Goal: Task Accomplishment & Management: Manage account settings

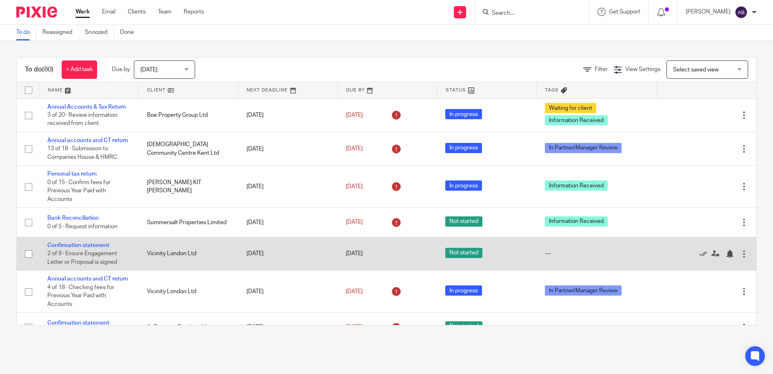
click at [79, 246] on td "Confirmation statement 2 of 9 · Ensure Engagement Letter or Proposal is signed" at bounding box center [89, 253] width 100 height 33
click at [79, 257] on td "Confirmation statement 2 of 9 · Ensure Engagement Letter or Proposal is signed" at bounding box center [89, 253] width 100 height 33
click at [87, 248] on link "Confirmation statement" at bounding box center [78, 245] width 62 height 6
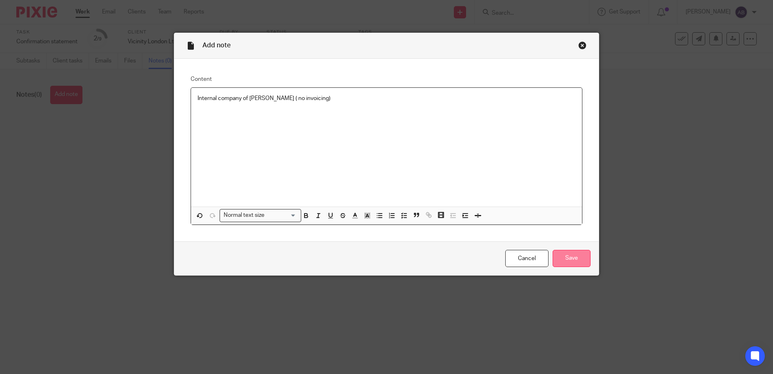
click at [563, 258] on input "Save" at bounding box center [571, 259] width 38 height 18
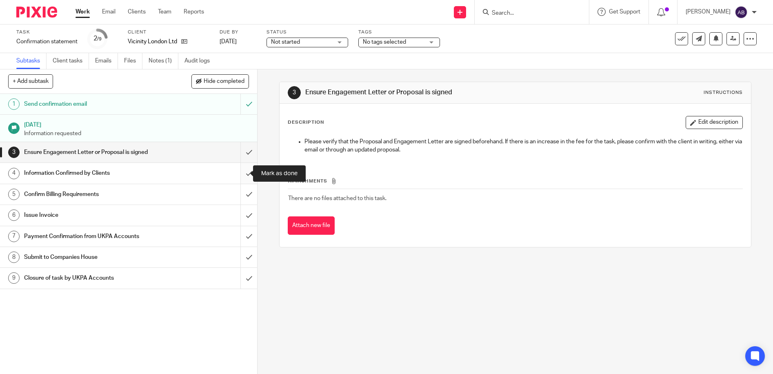
click at [239, 170] on input "submit" at bounding box center [128, 173] width 257 height 20
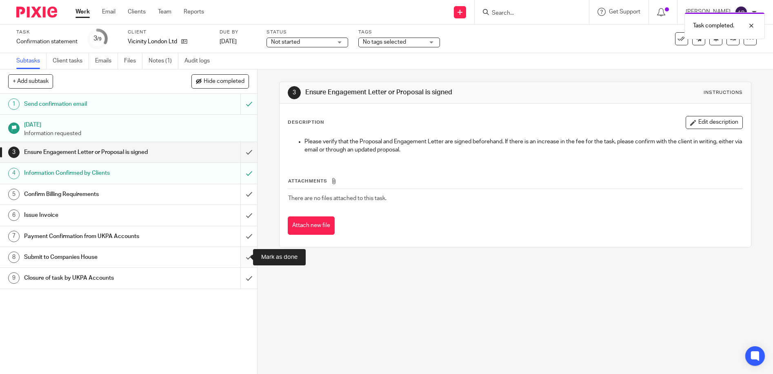
click at [242, 257] on input "submit" at bounding box center [128, 257] width 257 height 20
click at [749, 24] on div at bounding box center [745, 26] width 22 height 10
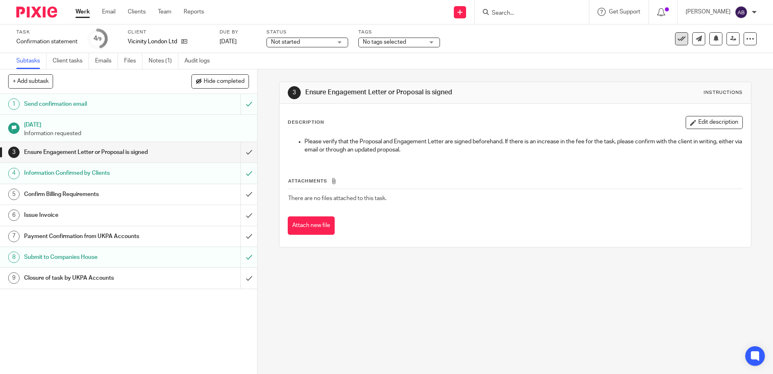
click at [677, 37] on icon at bounding box center [681, 39] width 8 height 8
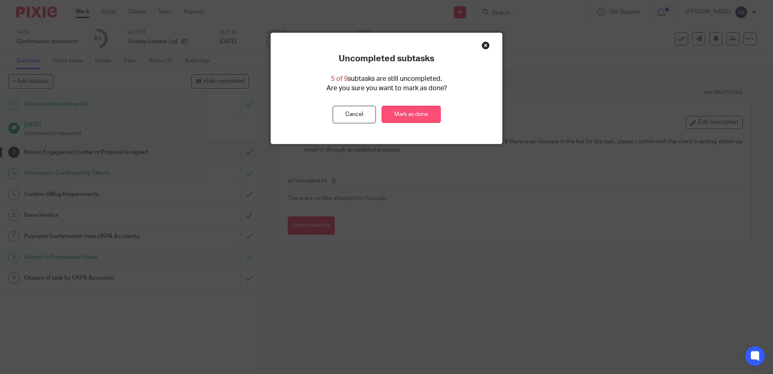
click at [415, 118] on link "Mark as done" at bounding box center [411, 115] width 59 height 18
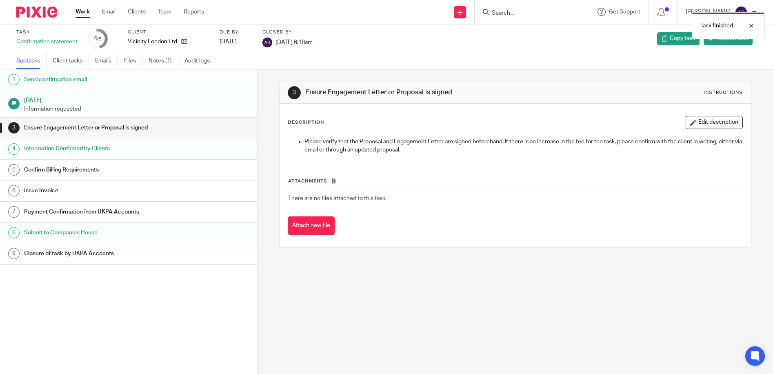
click at [89, 12] on link "Work" at bounding box center [82, 12] width 14 height 8
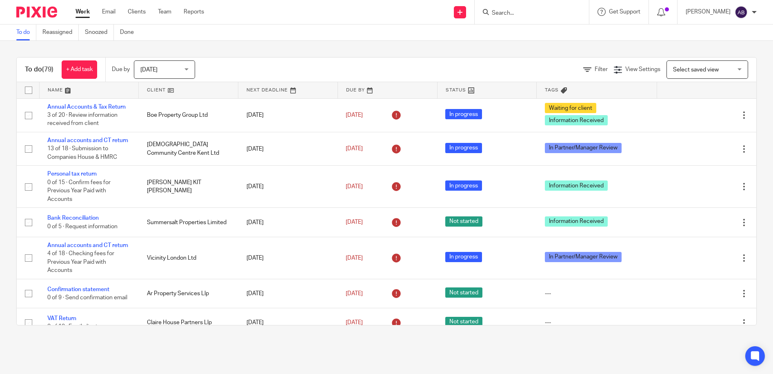
scroll to position [82, 0]
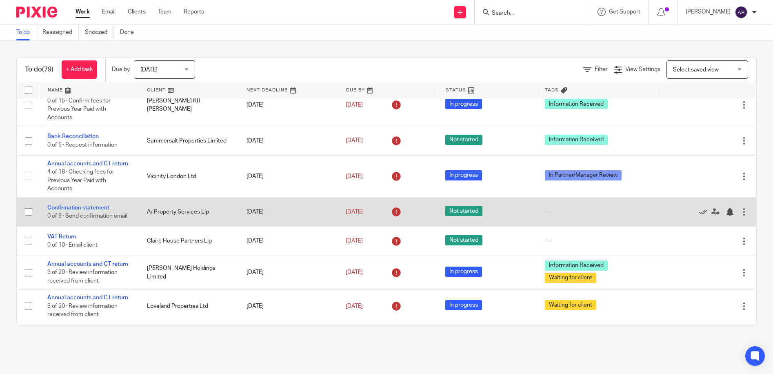
click at [76, 211] on link "Confirmation statement" at bounding box center [78, 208] width 62 height 6
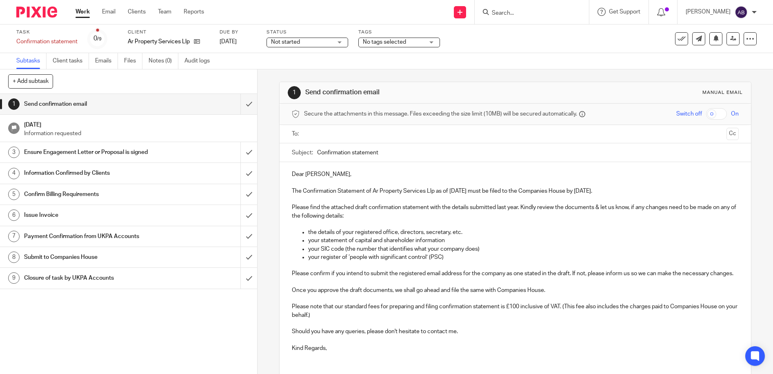
click at [545, 14] on input "Search" at bounding box center [527, 13] width 73 height 7
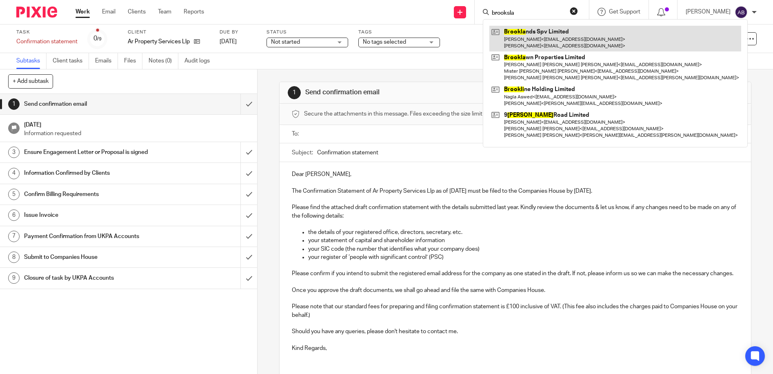
type input "brooksla"
click at [549, 32] on link at bounding box center [615, 38] width 252 height 25
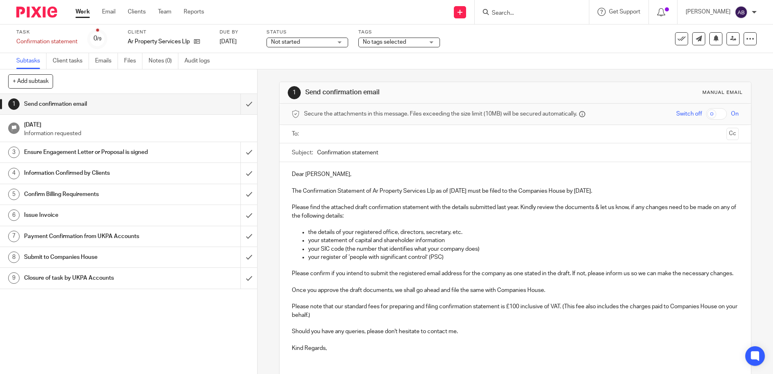
click at [83, 11] on link "Work" at bounding box center [82, 12] width 14 height 8
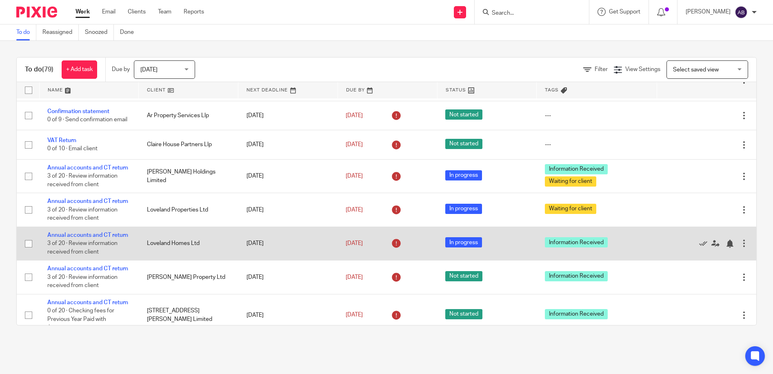
scroll to position [163, 0]
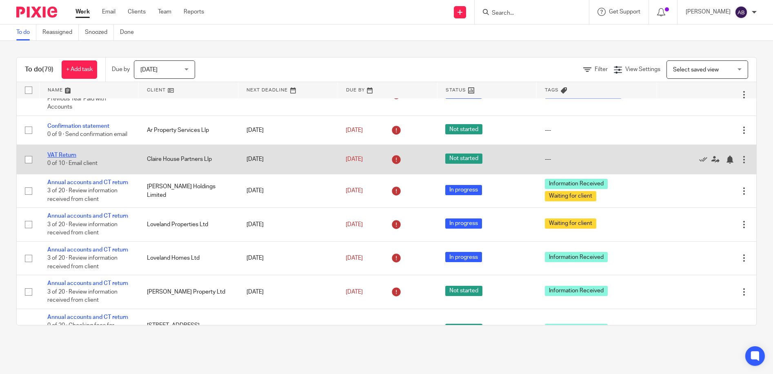
click at [61, 158] on link "VAT Return" at bounding box center [61, 155] width 29 height 6
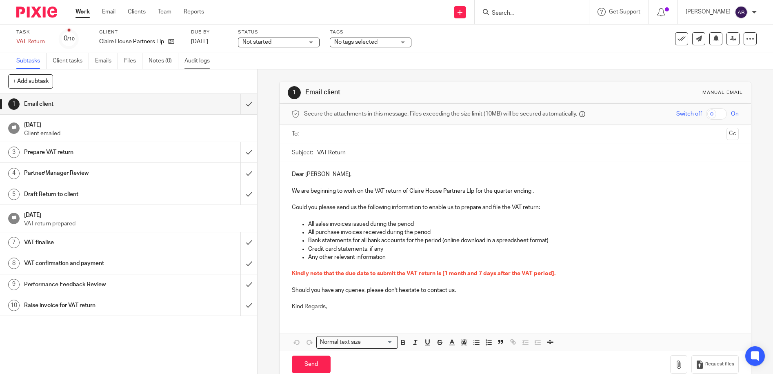
click at [190, 61] on link "Audit logs" at bounding box center [199, 61] width 31 height 16
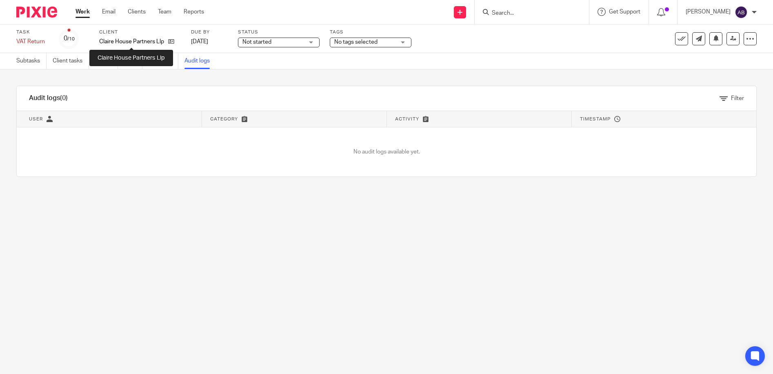
click at [134, 41] on p "Claire House Partners Llp" at bounding box center [131, 42] width 65 height 8
click at [170, 41] on icon at bounding box center [171, 41] width 6 height 6
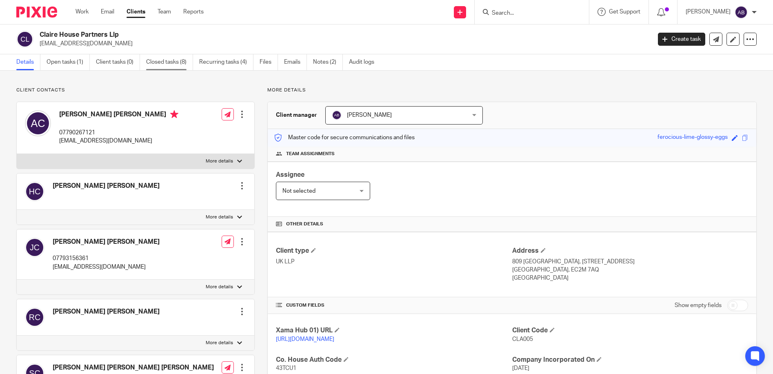
click at [162, 64] on link "Closed tasks (8)" at bounding box center [169, 62] width 47 height 16
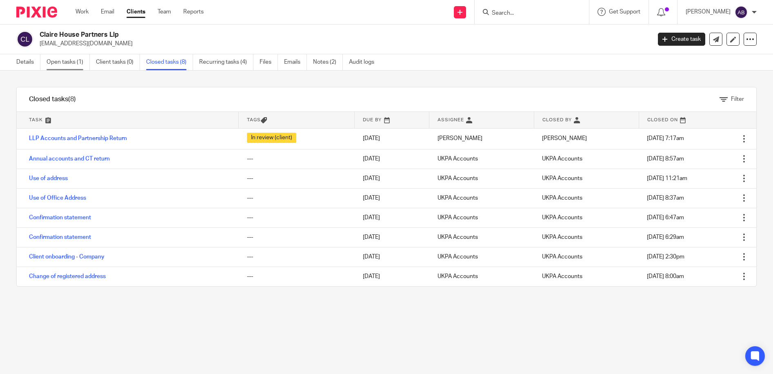
click at [72, 64] on link "Open tasks (1)" at bounding box center [68, 62] width 43 height 16
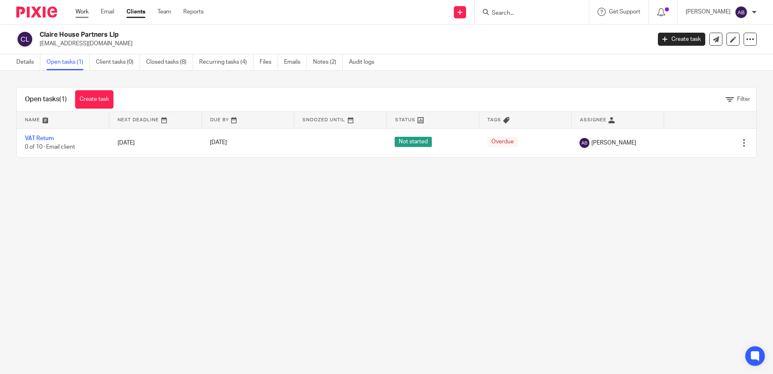
click at [81, 11] on link "Work" at bounding box center [81, 12] width 13 height 8
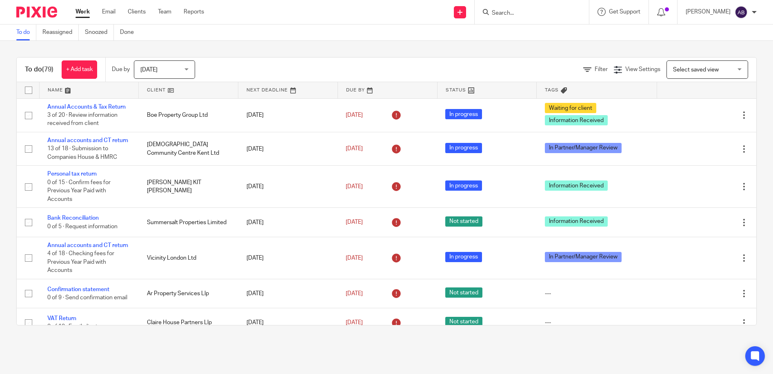
click at [561, 89] on icon at bounding box center [564, 90] width 6 height 6
click at [561, 91] on icon at bounding box center [564, 90] width 6 height 6
click at [532, 10] on input "Search" at bounding box center [527, 13] width 73 height 7
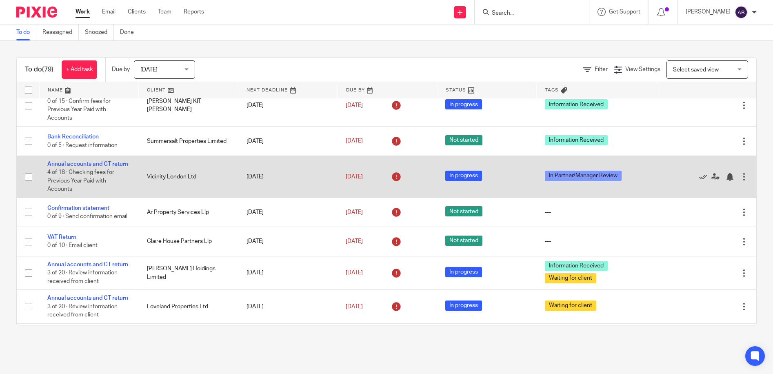
scroll to position [82, 0]
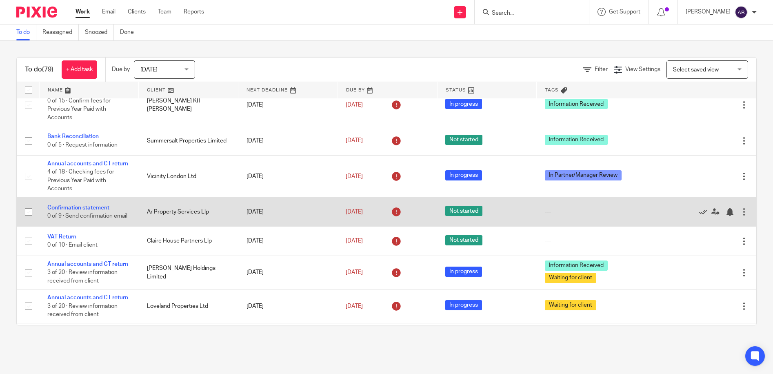
click at [73, 211] on link "Confirmation statement" at bounding box center [78, 208] width 62 height 6
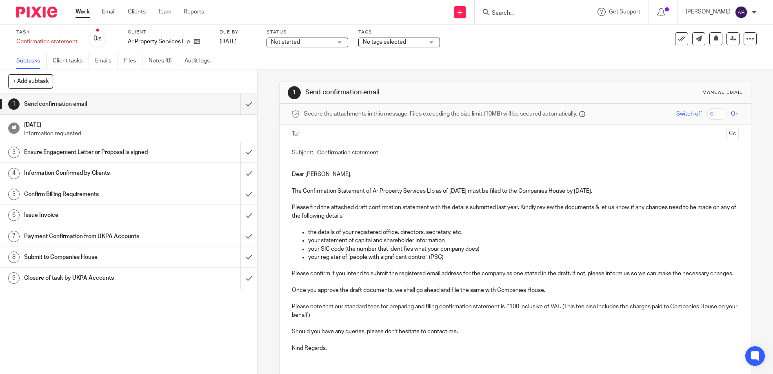
scroll to position [66, 0]
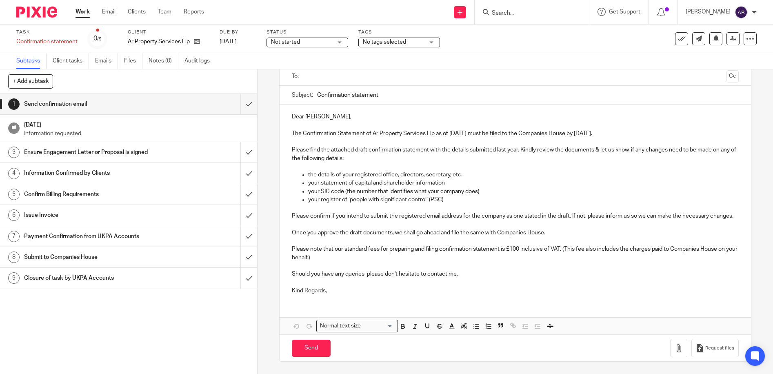
click at [81, 11] on link "Work" at bounding box center [82, 12] width 14 height 8
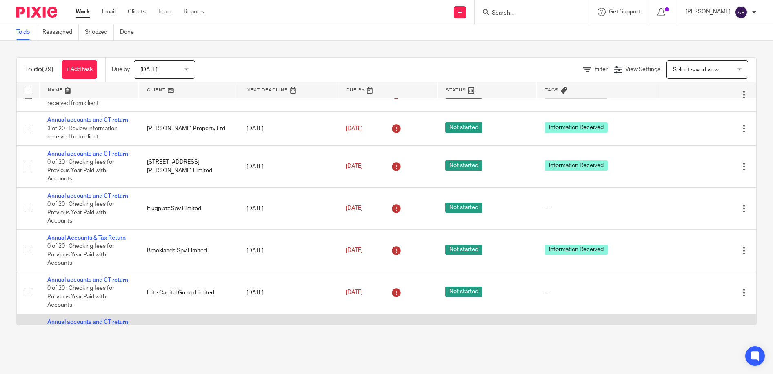
scroll to position [449, 0]
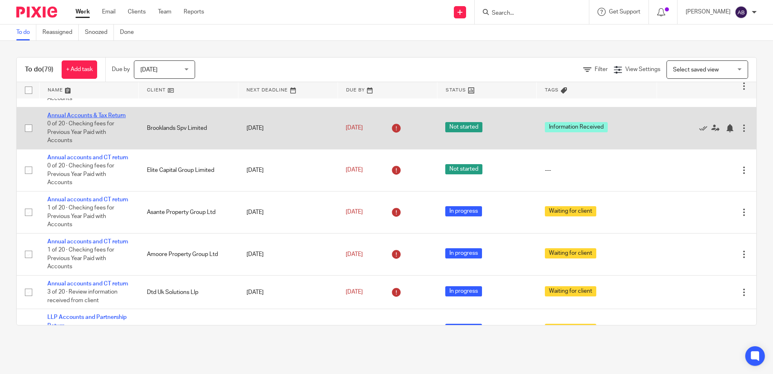
click at [102, 118] on link "Annual Accounts & Tax Return" at bounding box center [86, 116] width 78 height 6
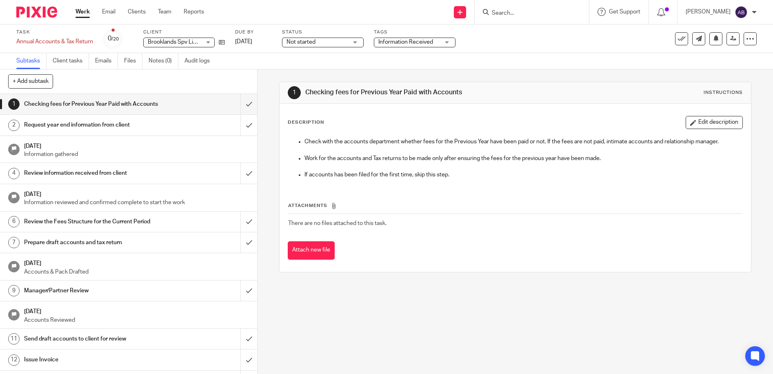
click at [93, 131] on h1 "Request year end information from client" at bounding box center [93, 125] width 139 height 12
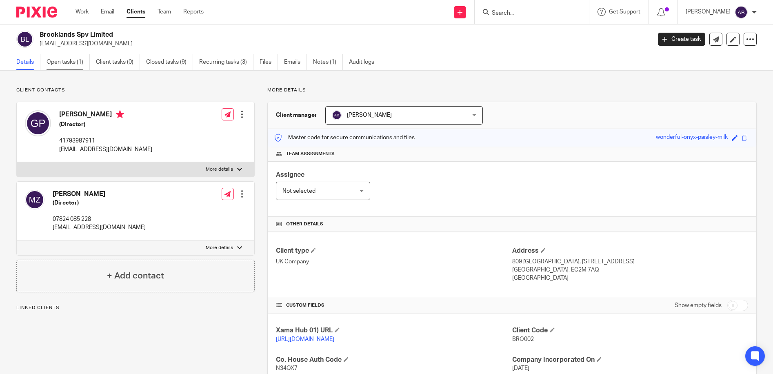
click at [71, 62] on link "Open tasks (1)" at bounding box center [68, 62] width 43 height 16
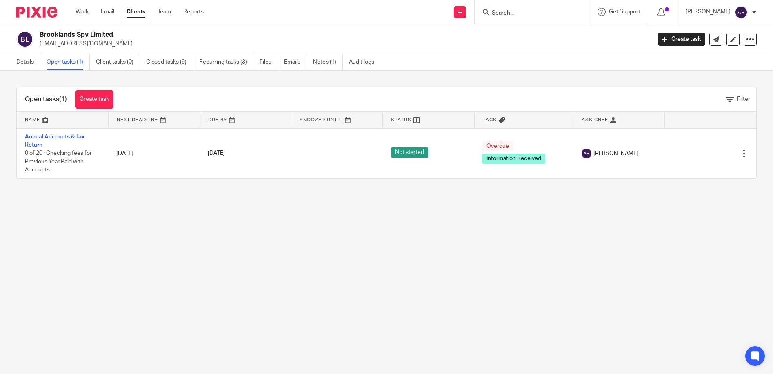
click at [85, 41] on p "[EMAIL_ADDRESS][DOMAIN_NAME]" at bounding box center [343, 44] width 606 height 8
click at [58, 42] on p "[EMAIL_ADDRESS][DOMAIN_NAME]" at bounding box center [343, 44] width 606 height 8
click at [22, 38] on img at bounding box center [24, 39] width 17 height 17
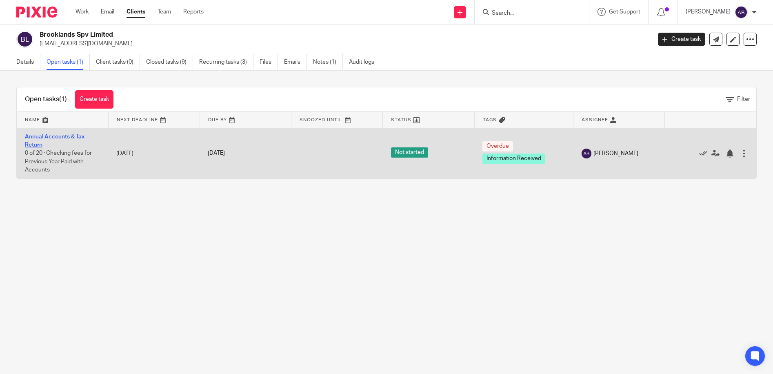
click at [36, 138] on link "Annual Accounts & Tax Return" at bounding box center [55, 141] width 60 height 14
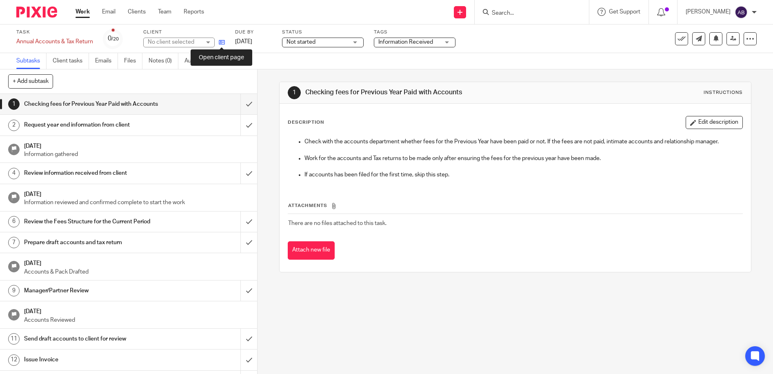
click at [224, 44] on icon at bounding box center [222, 42] width 6 height 6
click at [79, 15] on link "Work" at bounding box center [82, 12] width 14 height 8
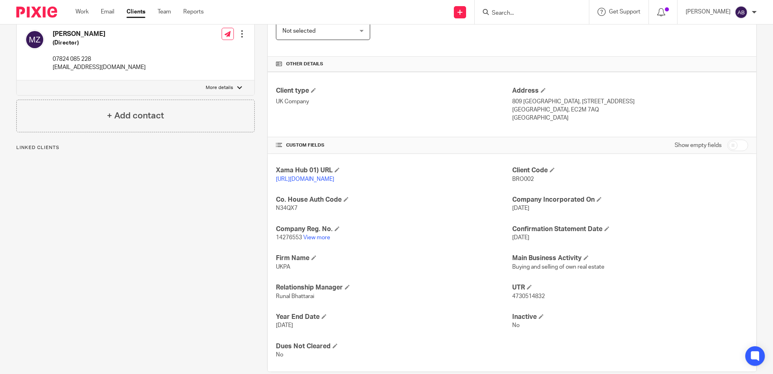
scroll to position [163, 0]
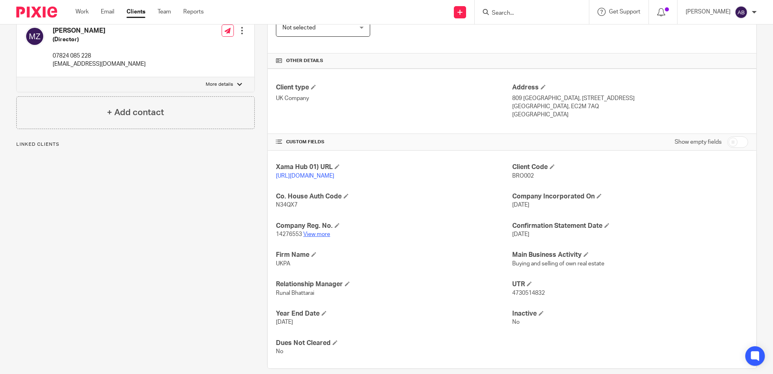
click at [318, 237] on link "View more" at bounding box center [316, 234] width 27 height 6
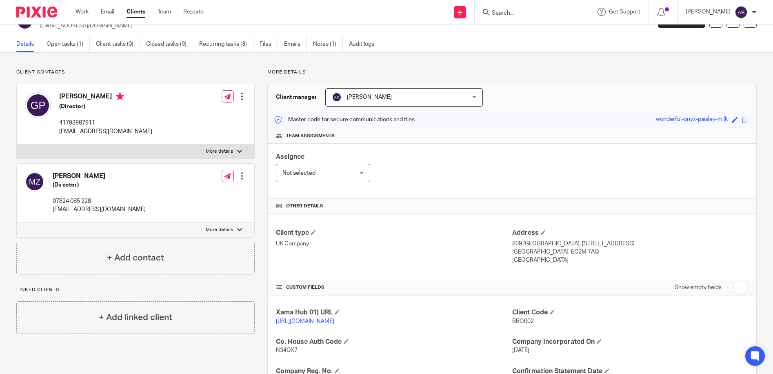
scroll to position [0, 0]
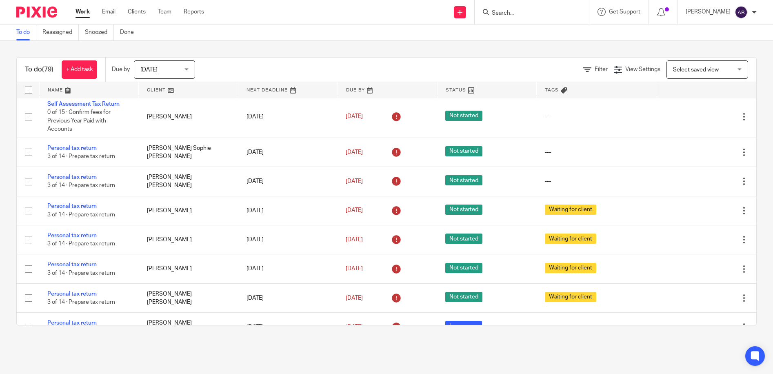
scroll to position [1224, 0]
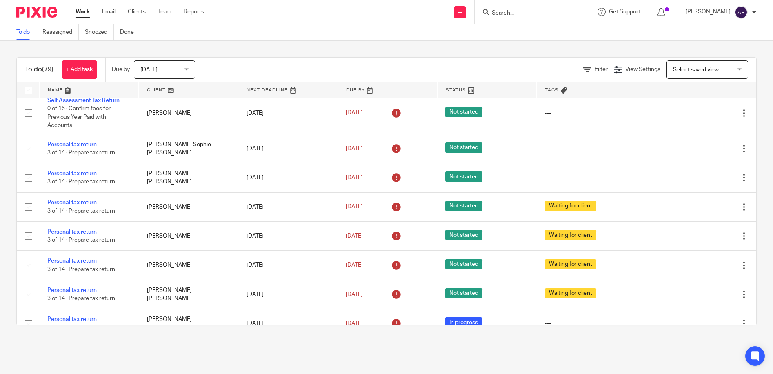
click at [543, 15] on input "Search" at bounding box center [527, 13] width 73 height 7
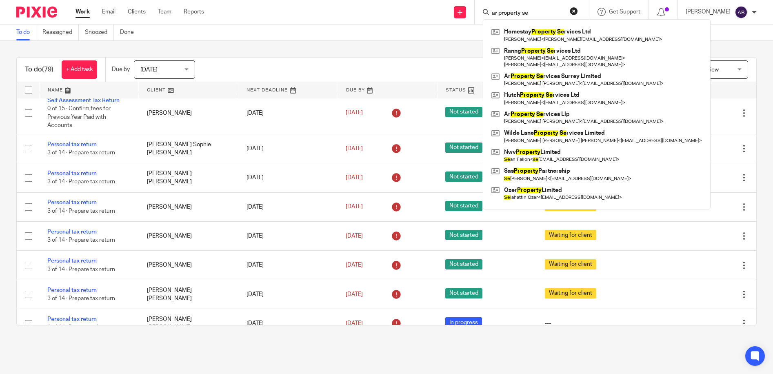
drag, startPoint x: 554, startPoint y: 9, endPoint x: 510, endPoint y: 11, distance: 44.1
click at [510, 11] on div "ar property se" at bounding box center [530, 12] width 95 height 10
drag, startPoint x: 552, startPoint y: 15, endPoint x: 501, endPoint y: 5, distance: 51.1
click at [502, 7] on div "ar property se Homestay Property Se rvices Ltd Sam Nicholas Havill < sam@home-s…" at bounding box center [532, 12] width 114 height 24
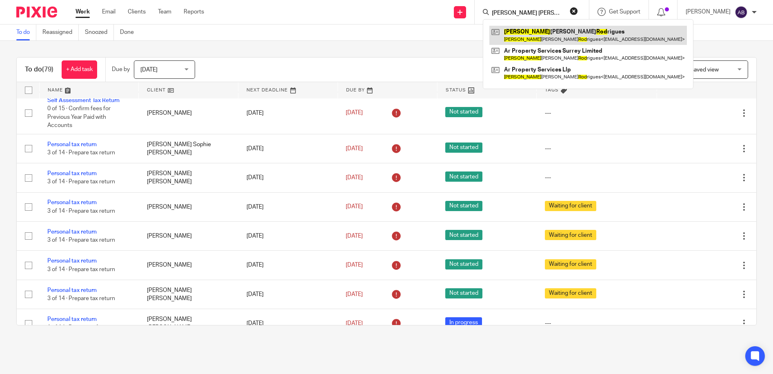
type input "andrew rod"
click at [557, 34] on link at bounding box center [587, 35] width 197 height 19
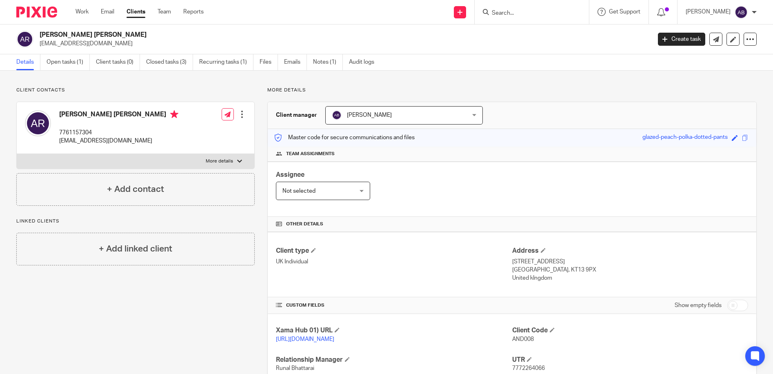
click at [520, 11] on input "Search" at bounding box center [527, 13] width 73 height 7
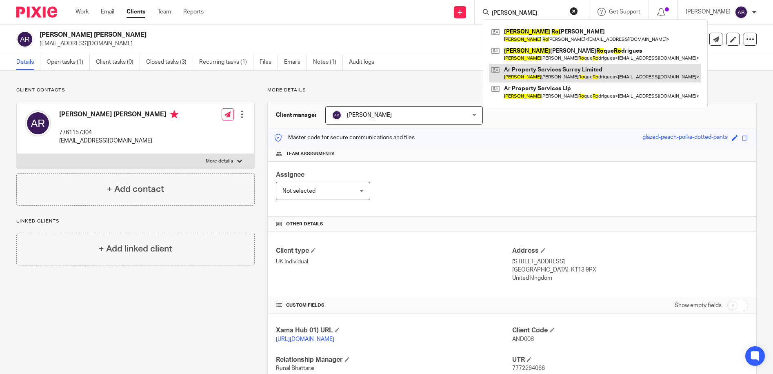
type input "[PERSON_NAME]"
click at [585, 69] on link at bounding box center [595, 73] width 212 height 19
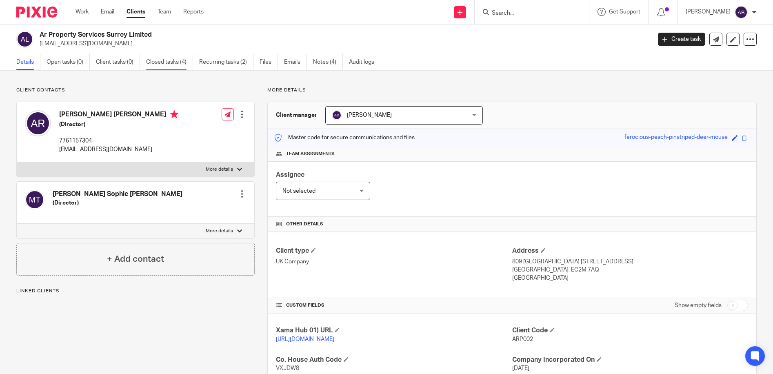
click at [175, 62] on link "Closed tasks (4)" at bounding box center [169, 62] width 47 height 16
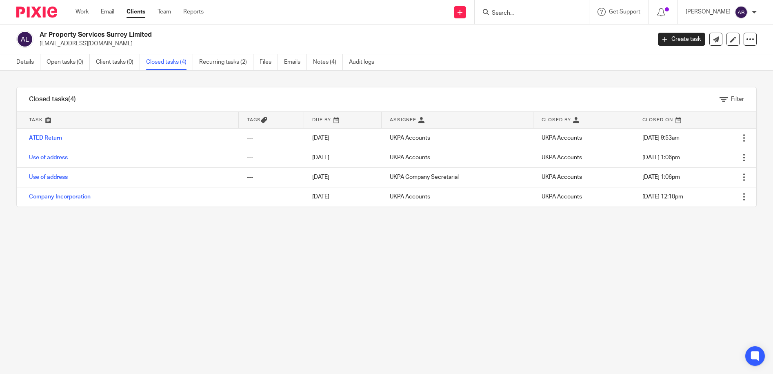
drag, startPoint x: 153, startPoint y: 34, endPoint x: 32, endPoint y: 32, distance: 121.2
click at [32, 32] on div "Ar Property Services Surrey Limited ajr64@hotmail.com" at bounding box center [330, 39] width 629 height 17
drag, startPoint x: 32, startPoint y: 32, endPoint x: 161, endPoint y: 30, distance: 129.4
click at [161, 30] on div "Ar Property Services Surrey Limited ajr64@hotmail.com Create task Update from C…" at bounding box center [386, 39] width 773 height 30
drag, startPoint x: 156, startPoint y: 34, endPoint x: 40, endPoint y: 37, distance: 116.3
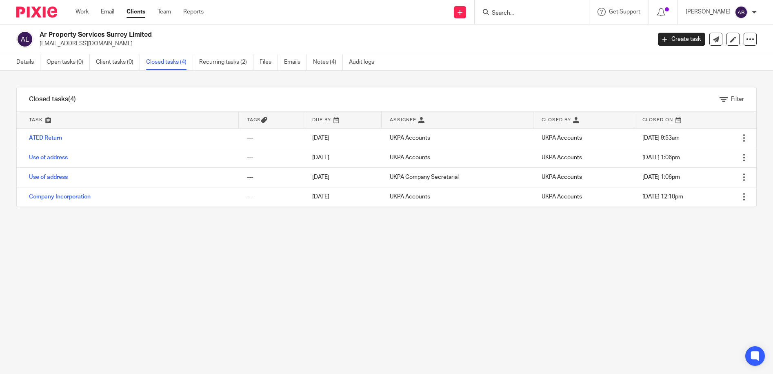
click at [40, 37] on h2 "Ar Property Services Surrey Limited" at bounding box center [282, 35] width 485 height 9
copy h2 "Ar Property Services Surrey Limited"
click at [84, 14] on link "Work" at bounding box center [81, 12] width 13 height 8
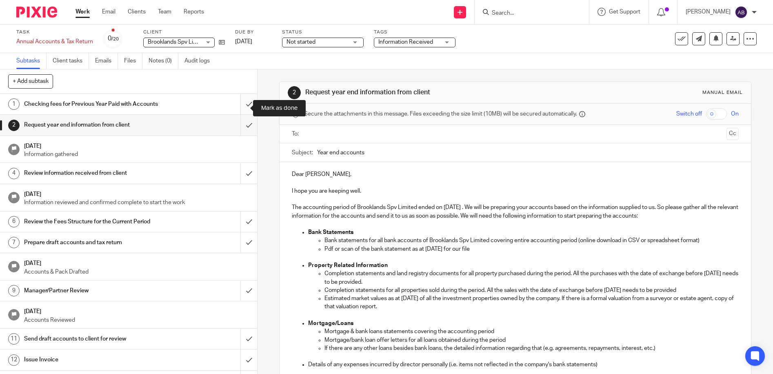
click at [239, 110] on input "submit" at bounding box center [128, 104] width 257 height 20
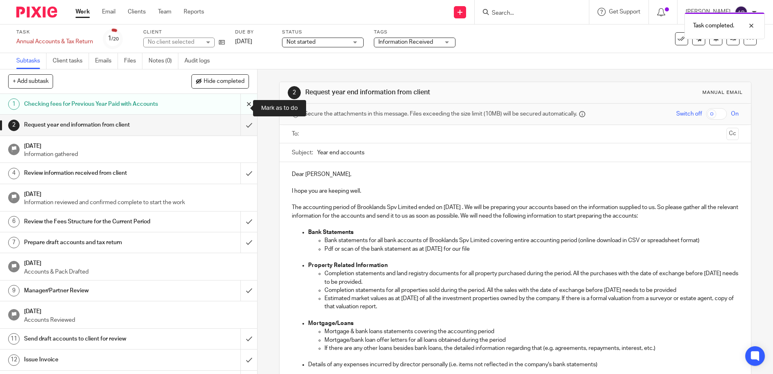
click at [239, 109] on input "submit" at bounding box center [128, 104] width 257 height 20
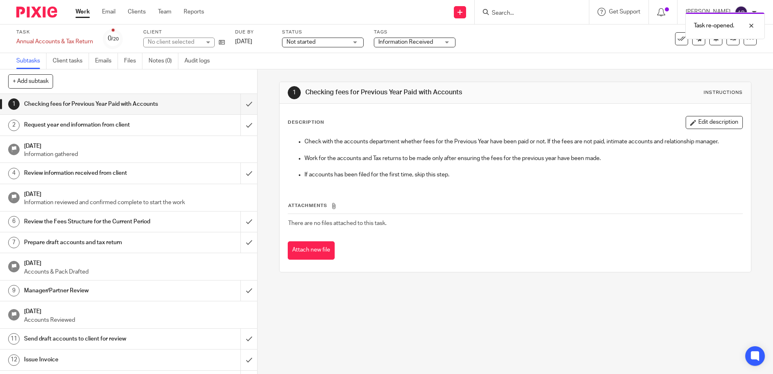
click at [546, 15] on div "Task re-opened." at bounding box center [575, 23] width 378 height 31
click at [80, 13] on link "Work" at bounding box center [82, 12] width 14 height 8
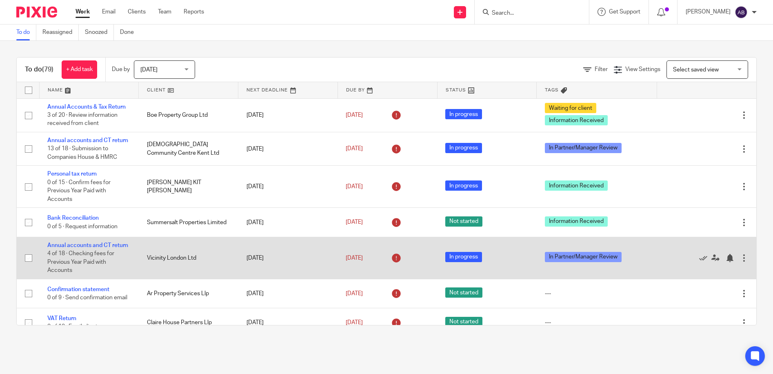
scroll to position [82, 0]
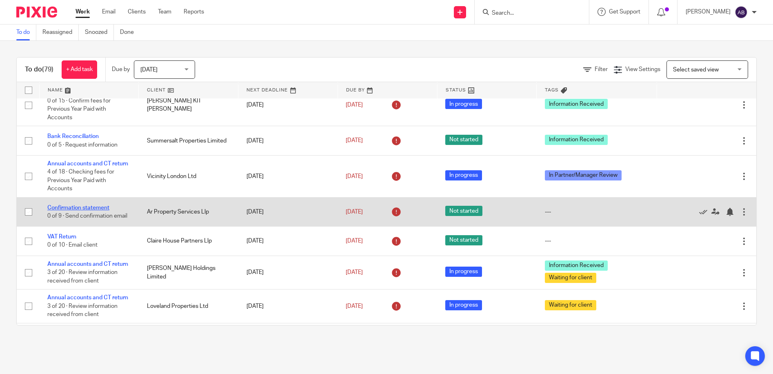
click at [72, 211] on link "Confirmation statement" at bounding box center [78, 208] width 62 height 6
